Goal: Transaction & Acquisition: Purchase product/service

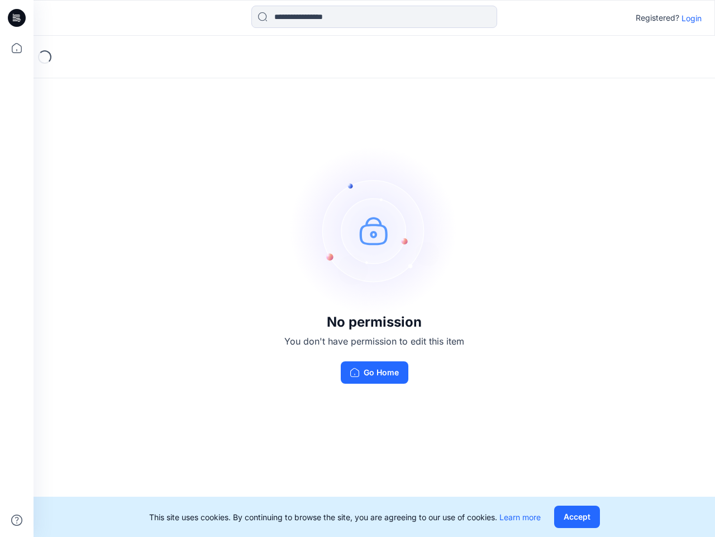
click at [358, 268] on img at bounding box center [375, 230] width 168 height 168
click at [17, 18] on icon at bounding box center [18, 18] width 4 height 1
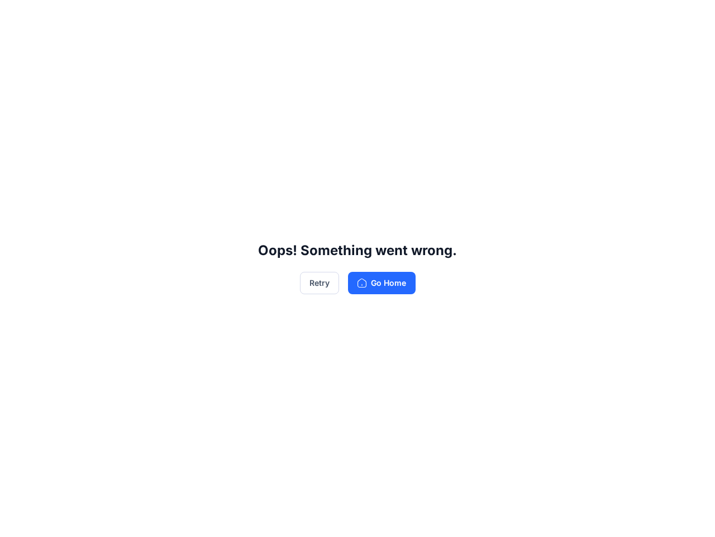
click at [17, 48] on div "Oops! Something went wrong. Retry Go Home" at bounding box center [357, 268] width 715 height 537
click at [17, 520] on div "Oops! Something went wrong. Retry Go Home" at bounding box center [357, 268] width 715 height 537
click at [374, 17] on div "Oops! Something went wrong. Retry Go Home" at bounding box center [357, 268] width 715 height 537
click at [692, 18] on div "Oops! Something went wrong. Retry Go Home" at bounding box center [357, 268] width 715 height 537
click at [577, 516] on div "Oops! Something went wrong. Retry Go Home" at bounding box center [357, 268] width 715 height 537
